Goal: Transaction & Acquisition: Purchase product/service

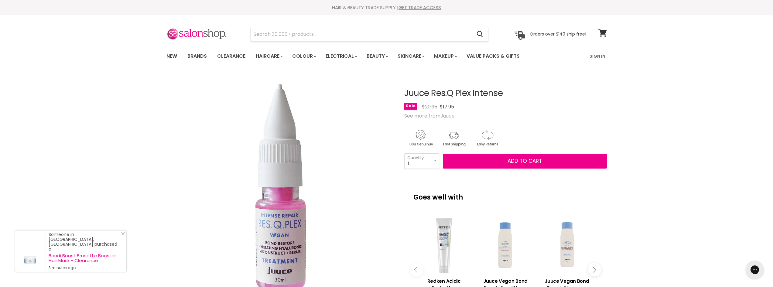
click at [451, 115] on u "Juuce" at bounding box center [448, 115] width 14 height 7
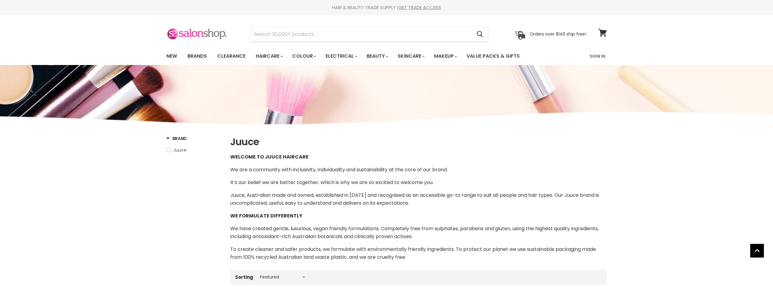
select select "manual"
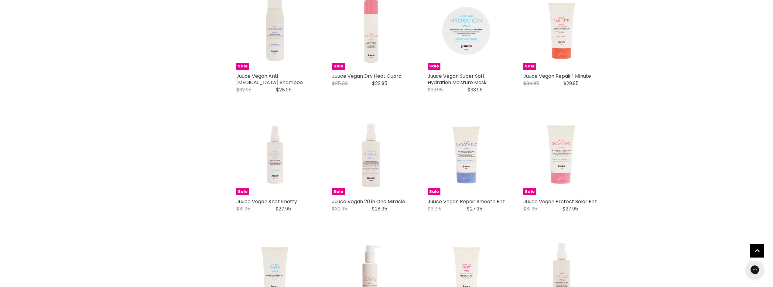
scroll to position [972, 0]
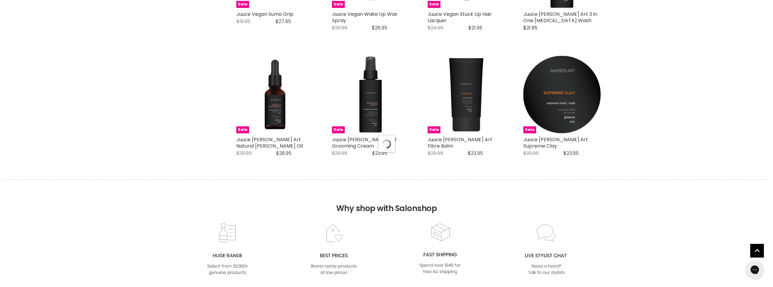
select select "manual"
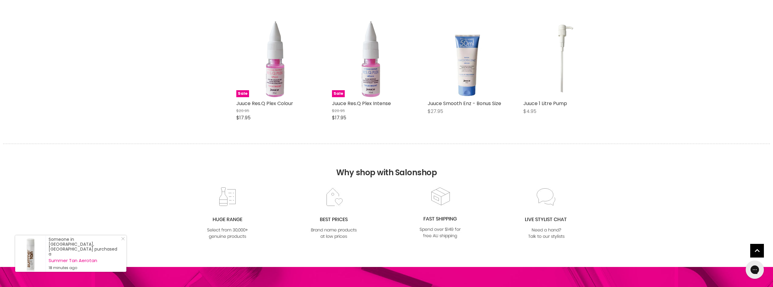
scroll to position [2188, 0]
